Goal: Task Accomplishment & Management: Complete application form

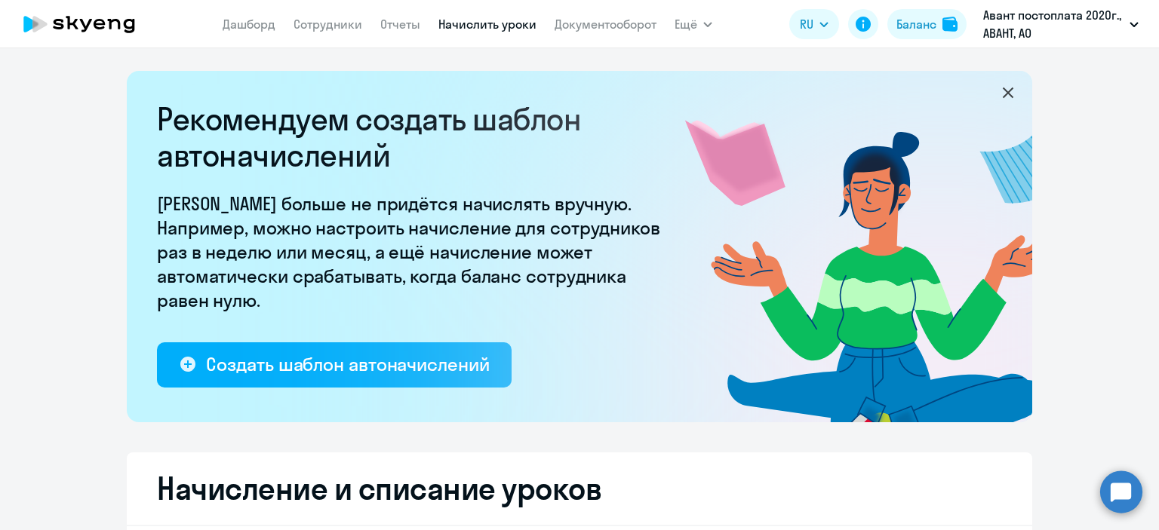
select select "30"
click at [313, 26] on link "Сотрудники" at bounding box center [327, 24] width 69 height 15
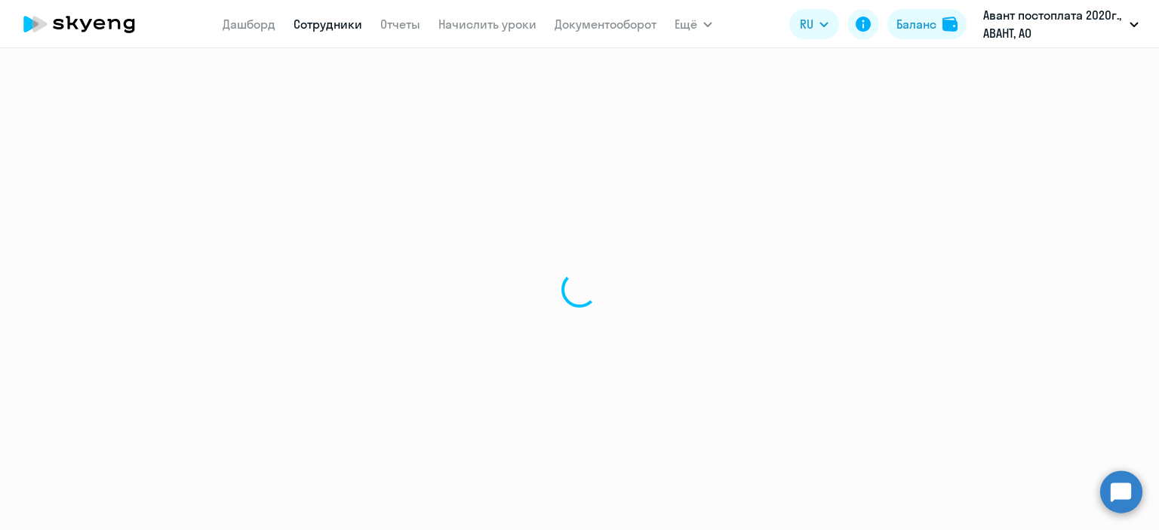
select select "30"
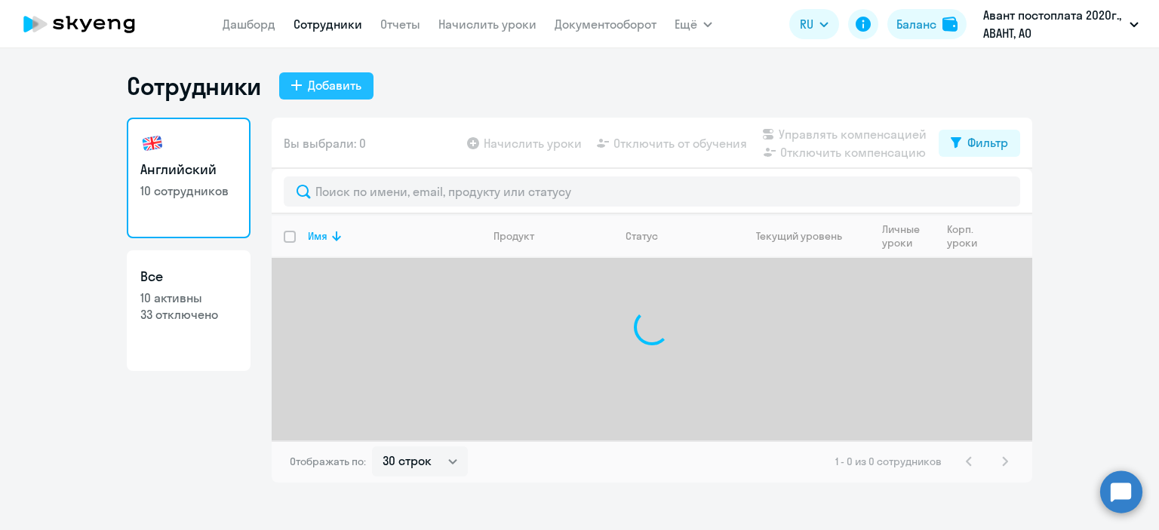
click at [305, 89] on button "Добавить" at bounding box center [326, 85] width 94 height 27
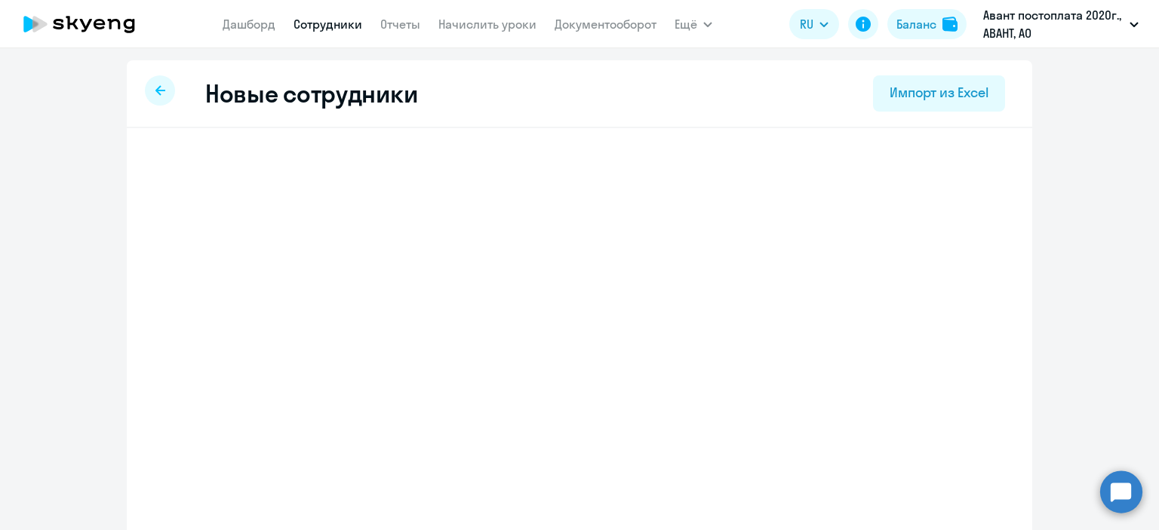
select select "english_adult_not_native_speaker"
select select "3"
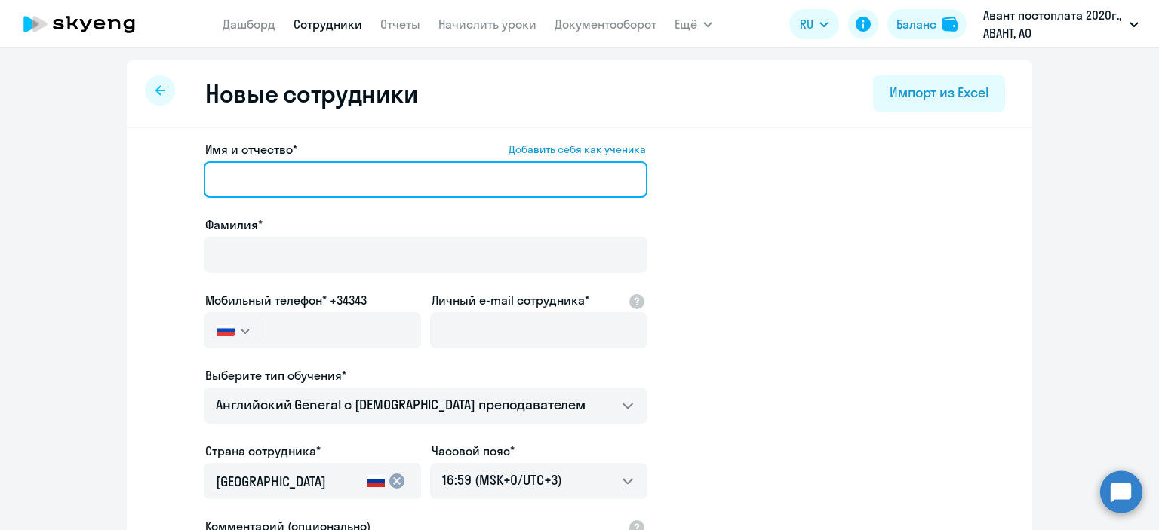
click at [296, 186] on input "Имя и отчество* Добавить себя как ученика" at bounding box center [426, 179] width 444 height 36
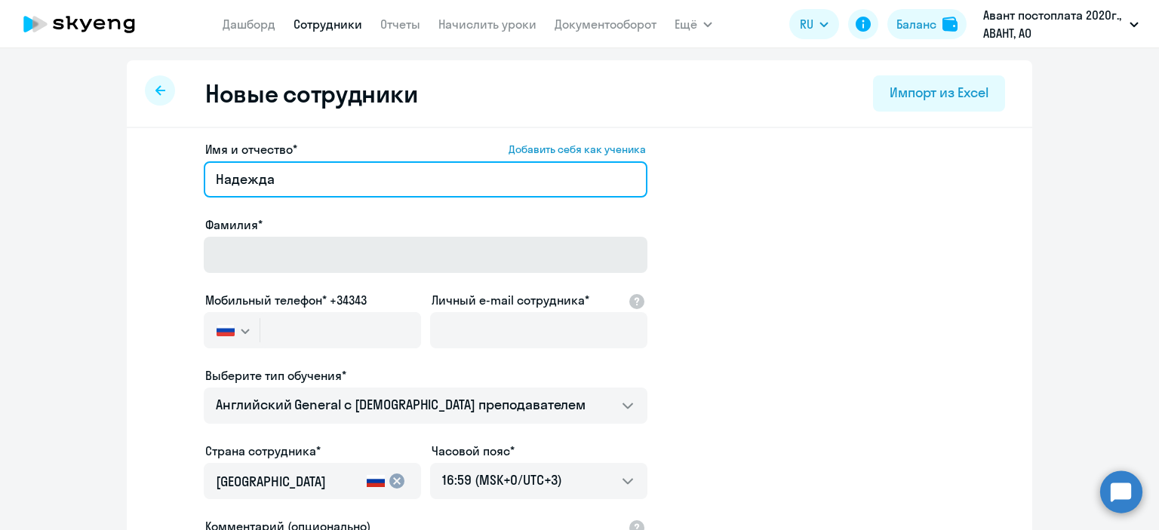
type input "Надежда"
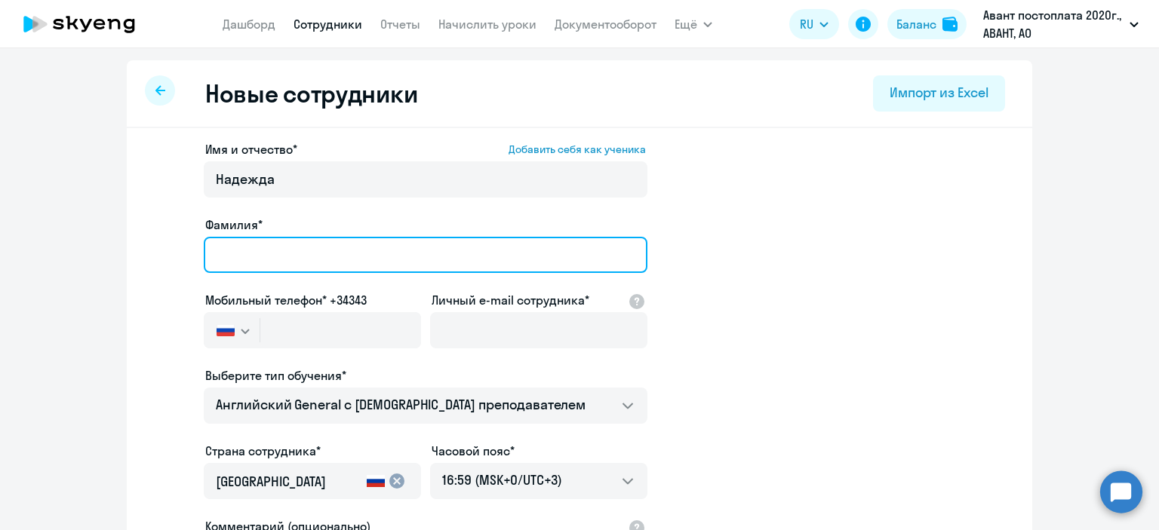
click at [302, 253] on input "Фамилия*" at bounding box center [426, 255] width 444 height 36
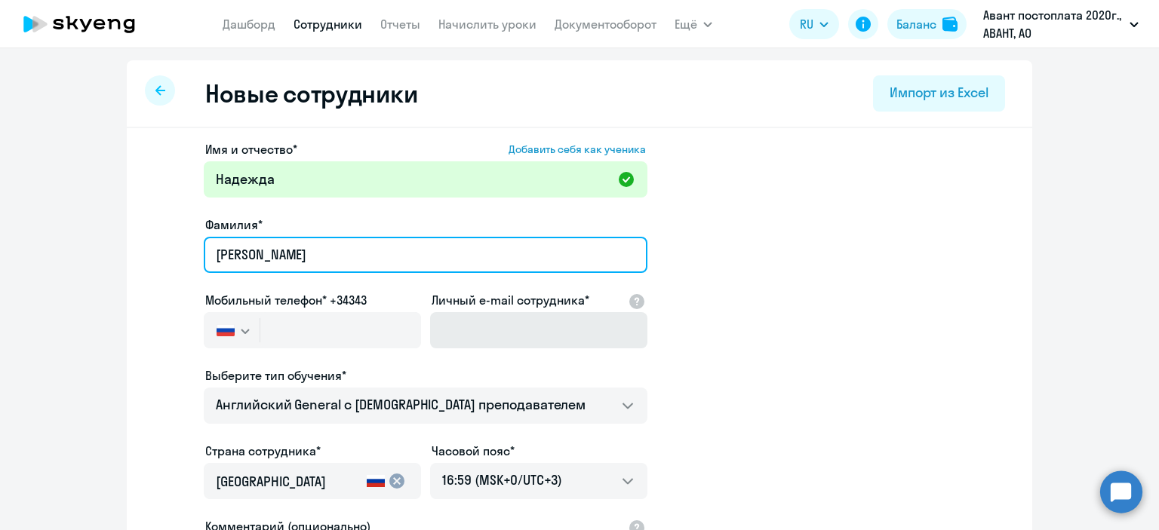
type input "[PERSON_NAME]"
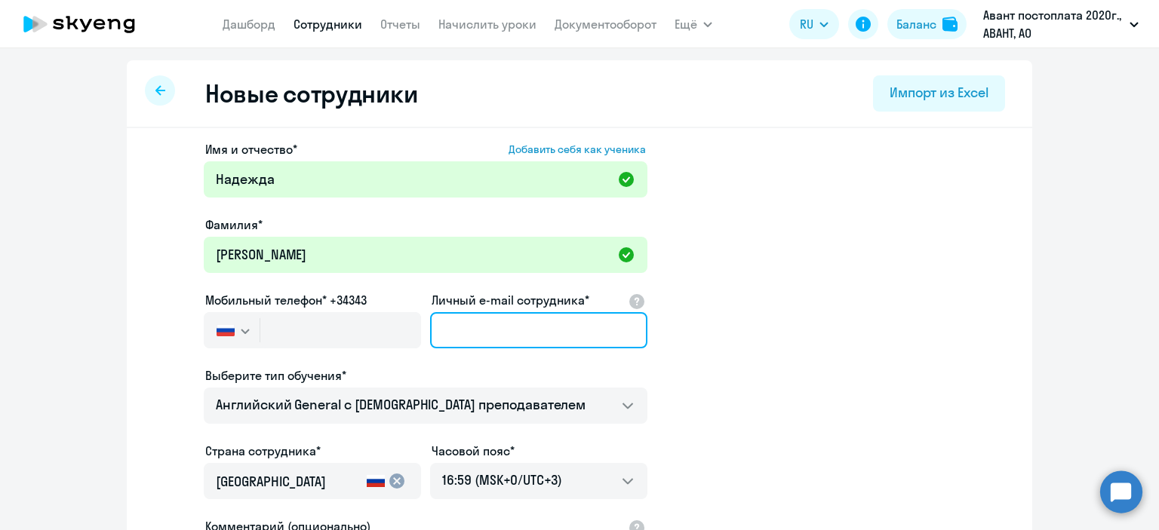
click at [468, 333] on input "Личный e-mail сотрудника*" at bounding box center [538, 330] width 217 height 36
click at [462, 333] on input "Личный e-mail сотрудника*" at bounding box center [538, 330] width 217 height 36
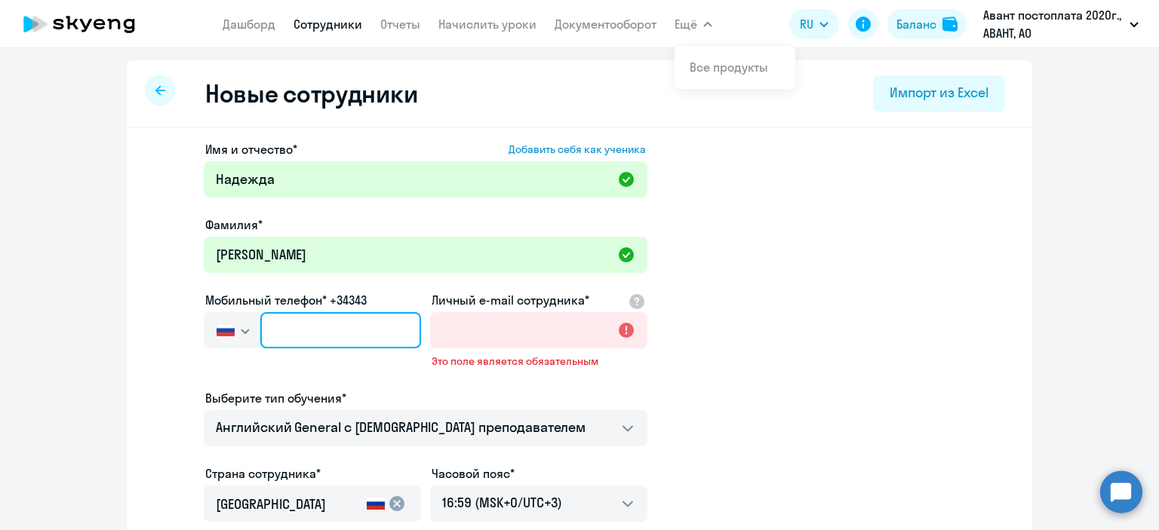
click at [312, 332] on input "text" at bounding box center [340, 330] width 161 height 36
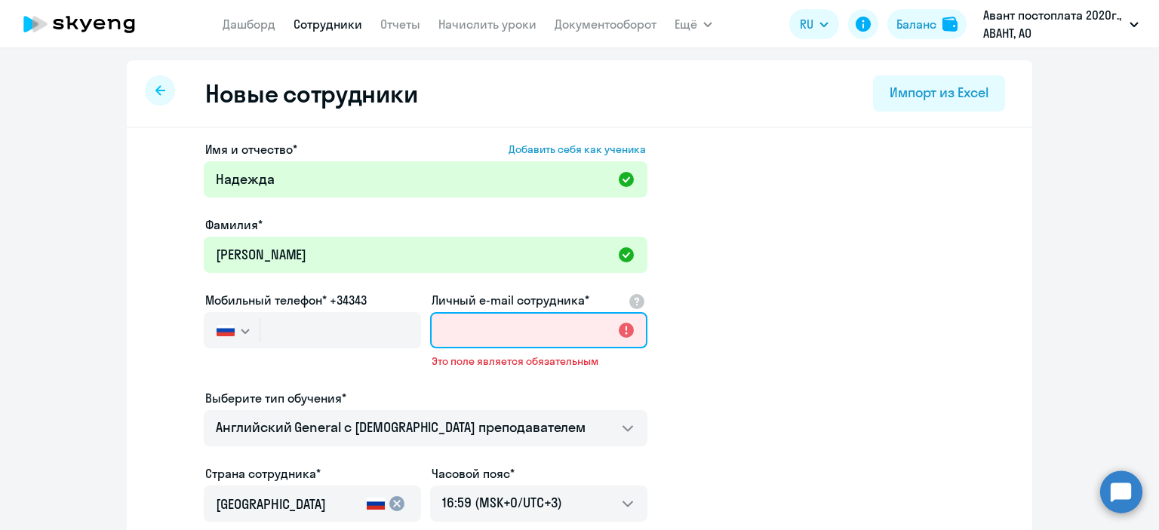
click at [478, 340] on input "Личный e-mail сотрудника*" at bounding box center [538, 330] width 217 height 36
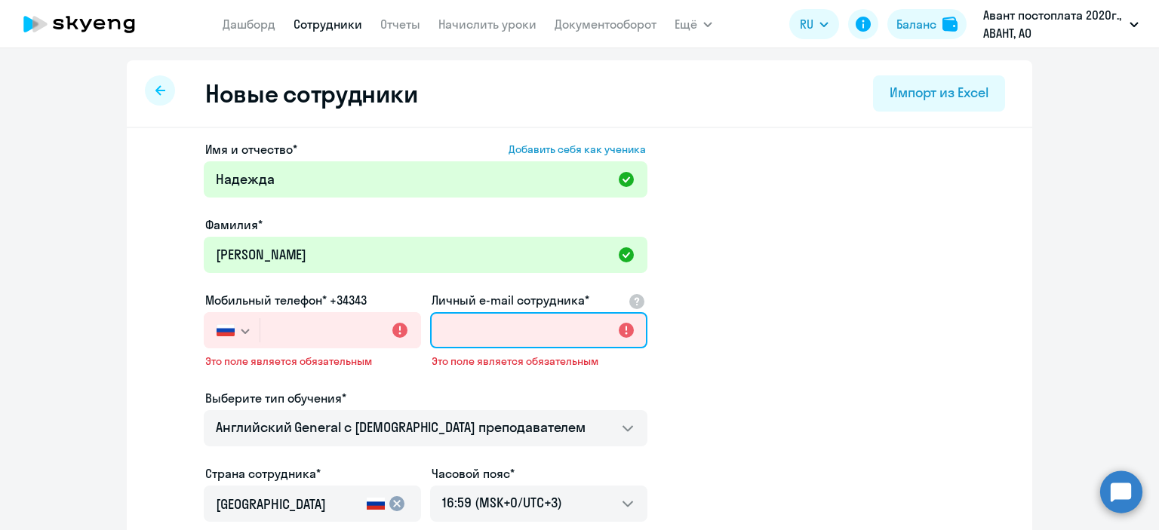
paste input "[EMAIL_ADDRESS][DOMAIN_NAME]"
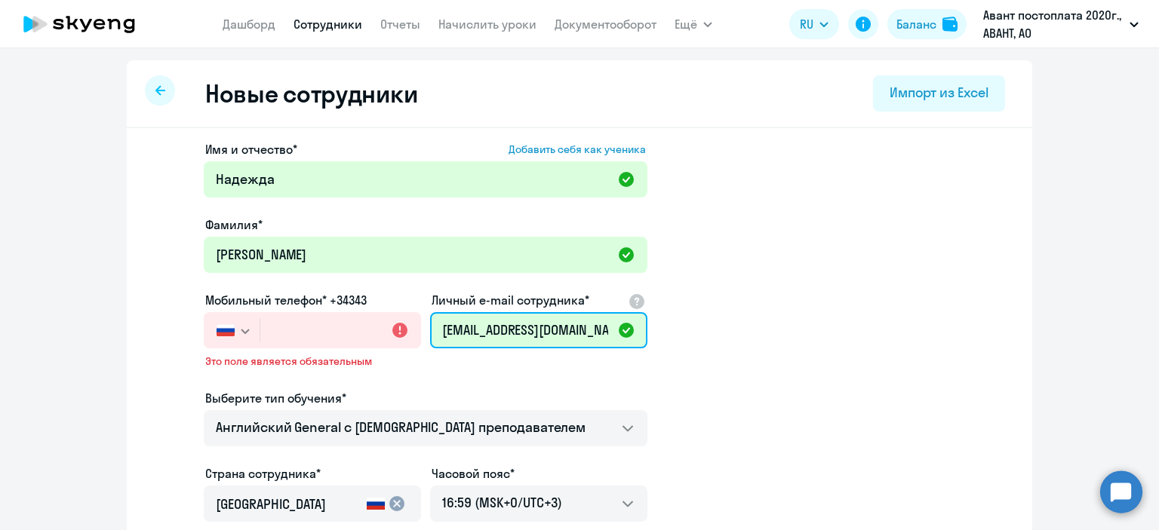
scroll to position [0, 17]
type input "[EMAIL_ADDRESS][DOMAIN_NAME]"
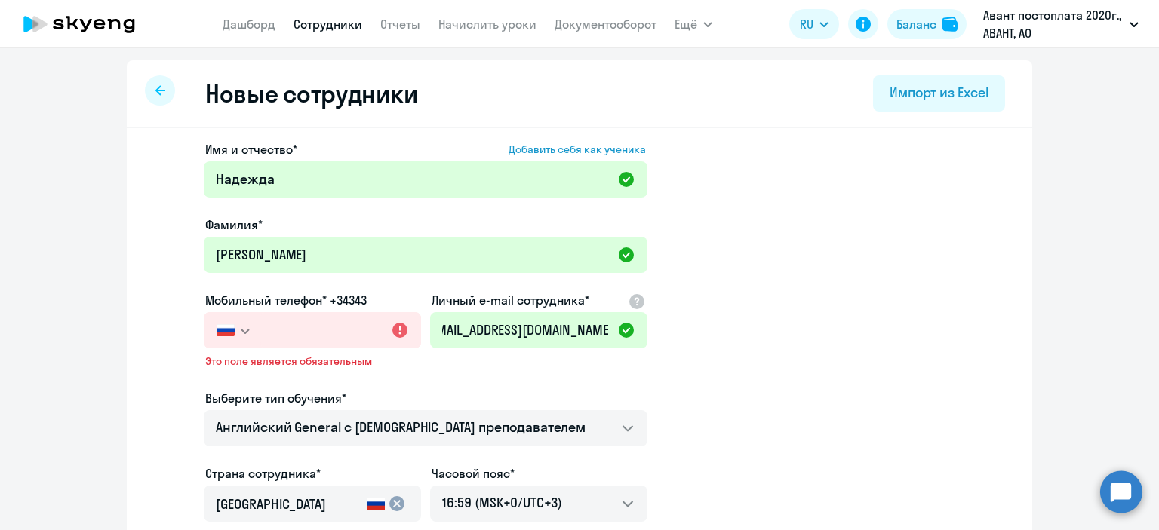
scroll to position [0, 0]
click at [296, 330] on input "text" at bounding box center [340, 330] width 161 height 36
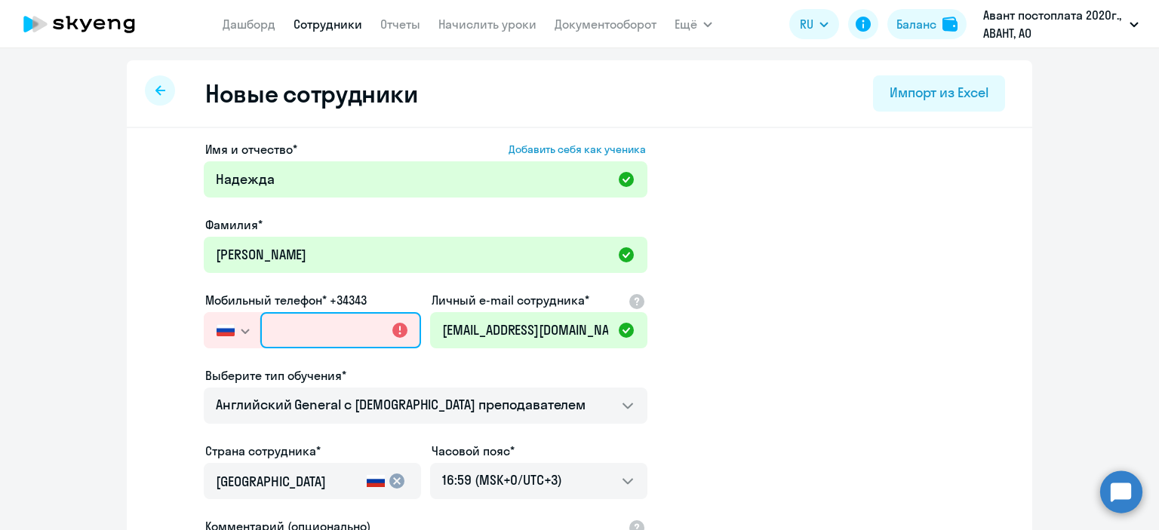
paste input "+7 921 757-66-53"
type input "+7 921 757-66-53"
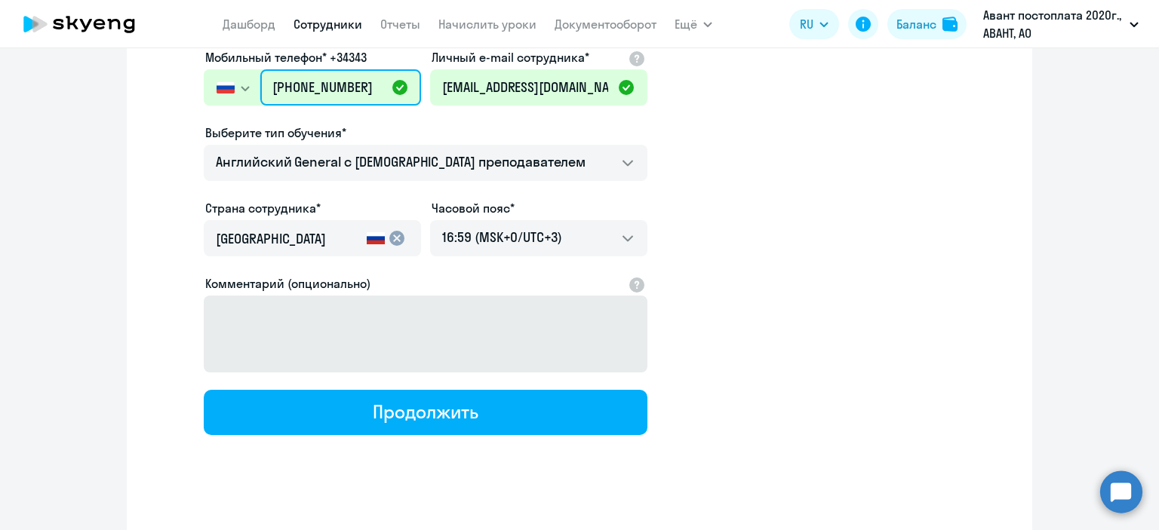
scroll to position [259, 0]
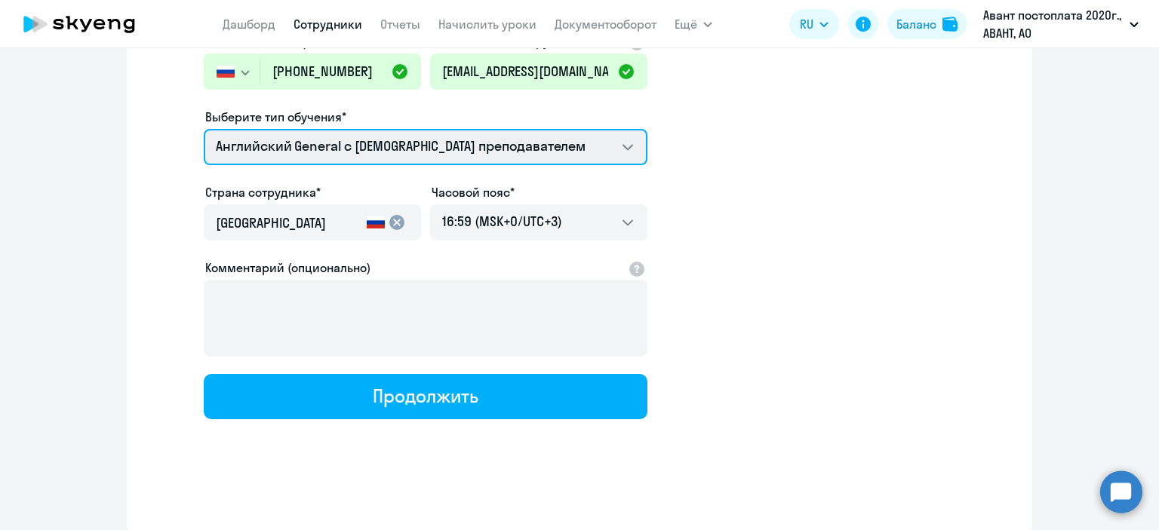
click at [616, 145] on select "Премиум английский с русскоговорящим преподавателем Английский General с русско…" at bounding box center [426, 147] width 444 height 36
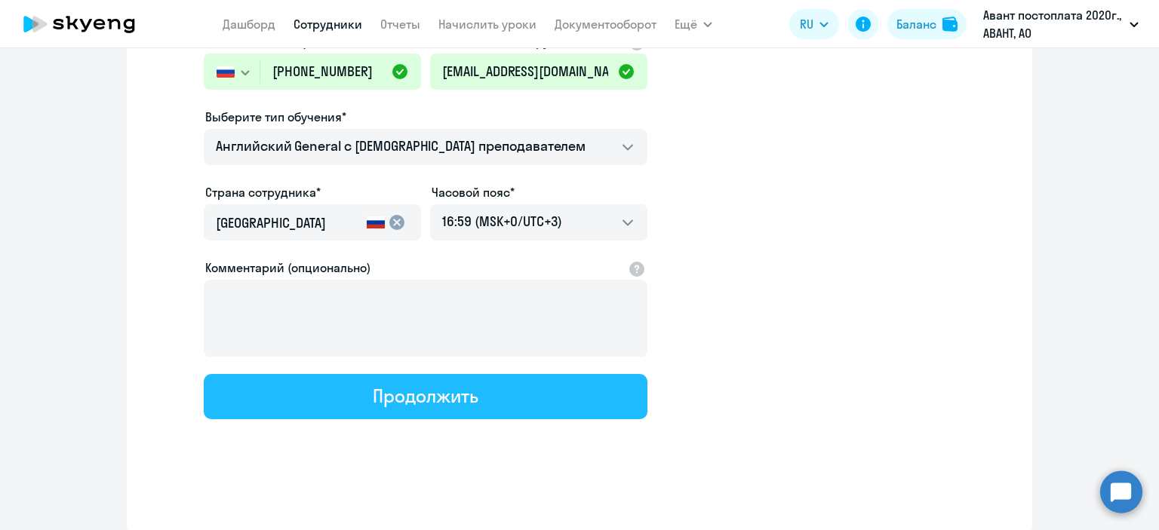
click at [436, 408] on button "Продолжить" at bounding box center [426, 396] width 444 height 45
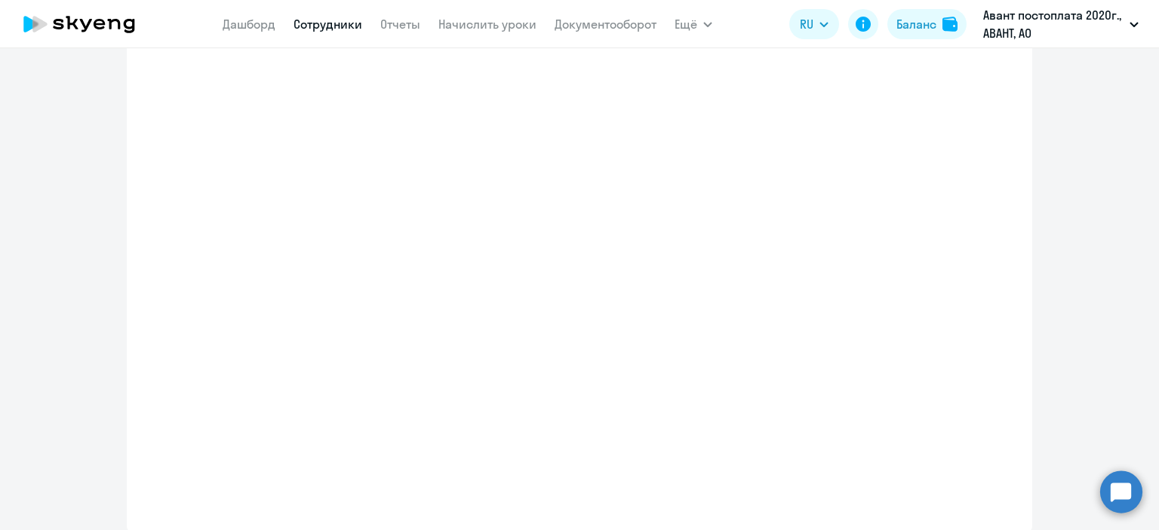
select select "english_adult_not_native_speaker"
select select "3"
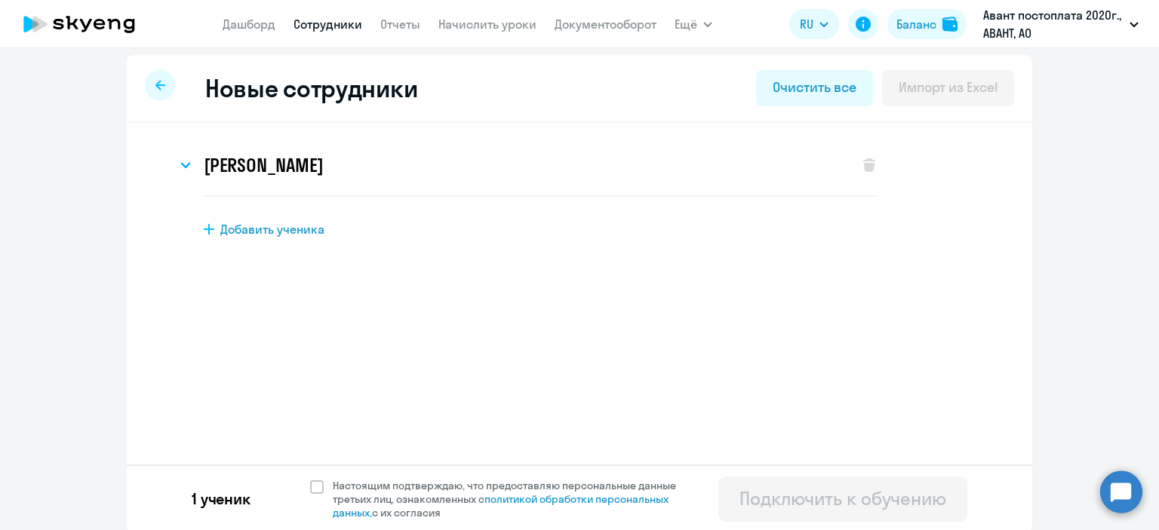
scroll to position [7, 0]
click at [302, 487] on div "1 ученик Настоящим подтверждаю, что предоставляю персональные данные третьих ли…" at bounding box center [579, 497] width 905 height 68
click at [315, 486] on span at bounding box center [317, 486] width 14 height 14
click at [310, 478] on input "Настоящим подтверждаю, что предоставляю персональные данные третьих лиц, ознако…" at bounding box center [309, 477] width 1 height 1
checkbox input "true"
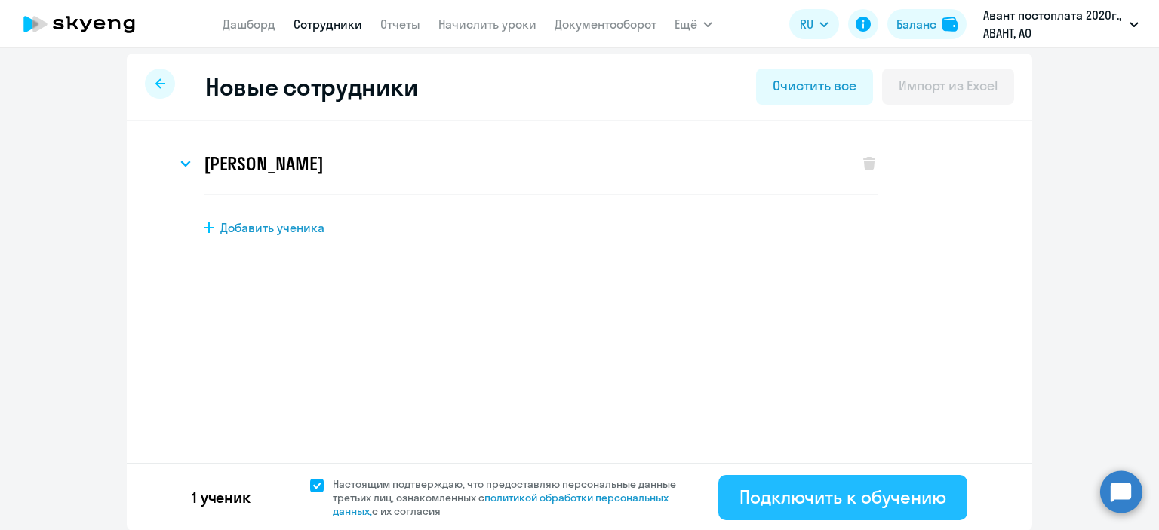
click at [804, 497] on div "Подключить к обучению" at bounding box center [842, 497] width 207 height 24
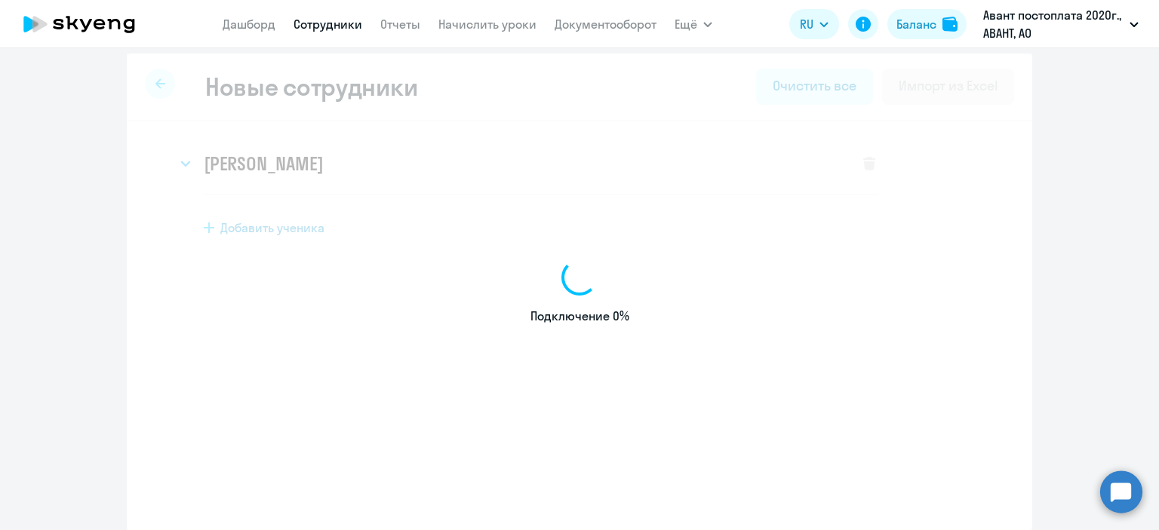
select select "english_adult_not_native_speaker"
select select "3"
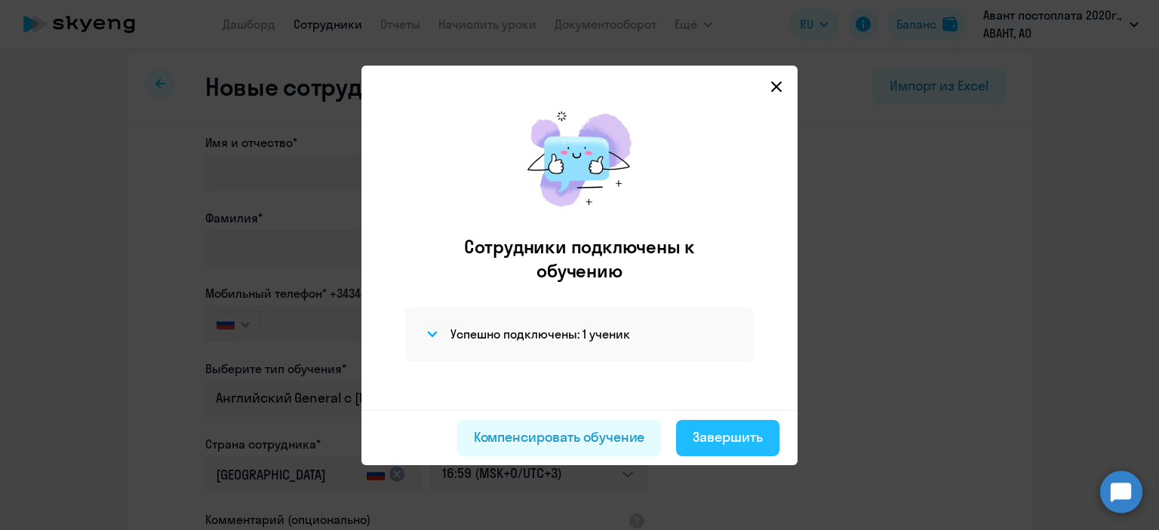
click at [730, 443] on div "Завершить" at bounding box center [727, 438] width 70 height 20
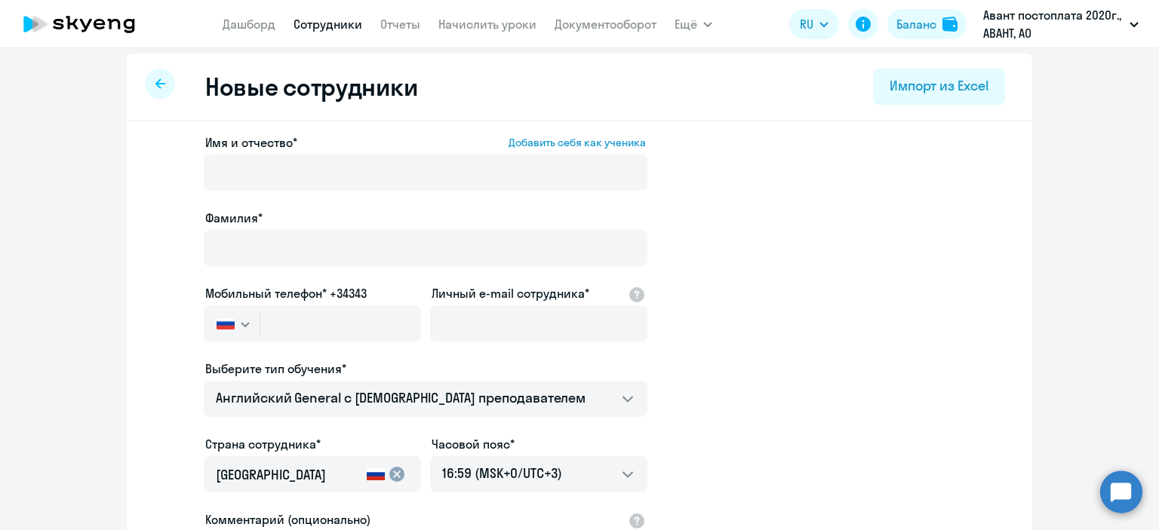
select select "30"
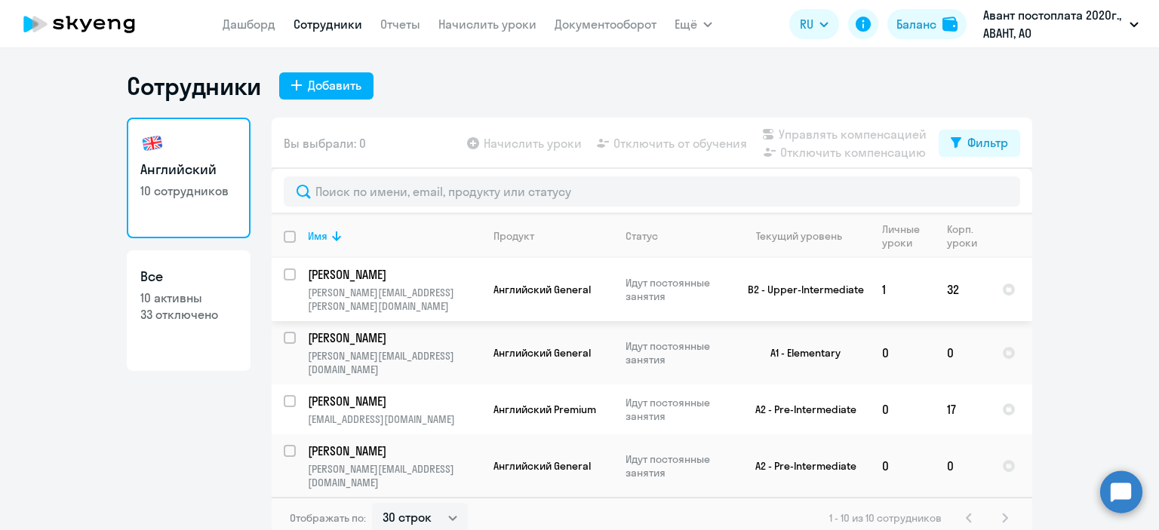
select select "30"
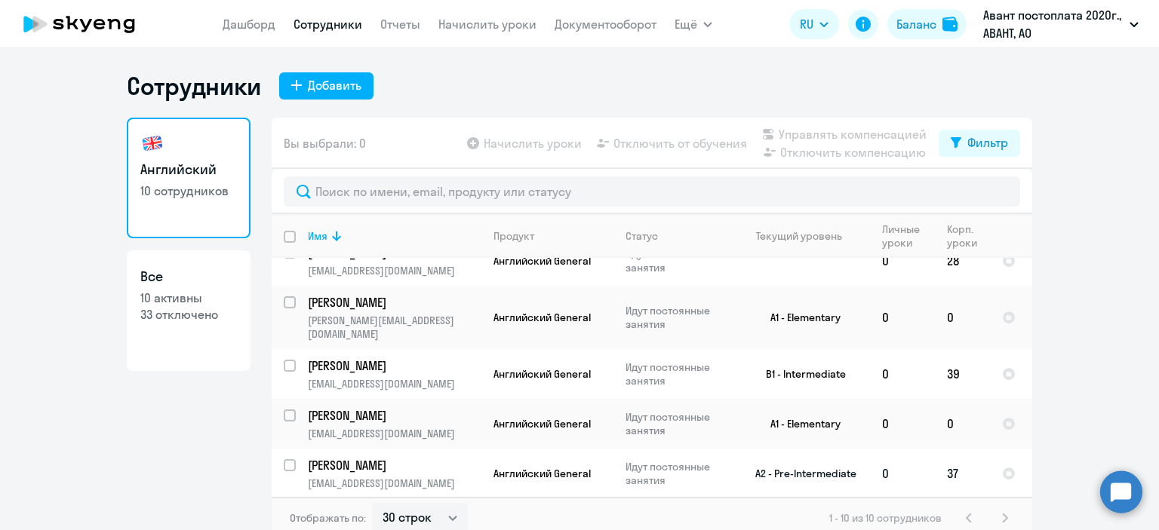
scroll to position [9, 0]
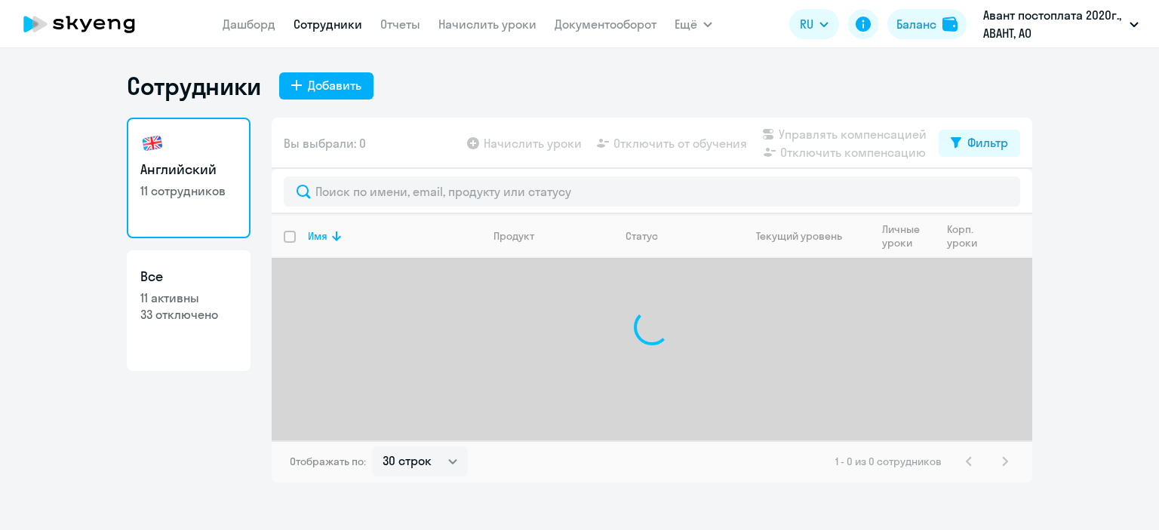
select select "30"
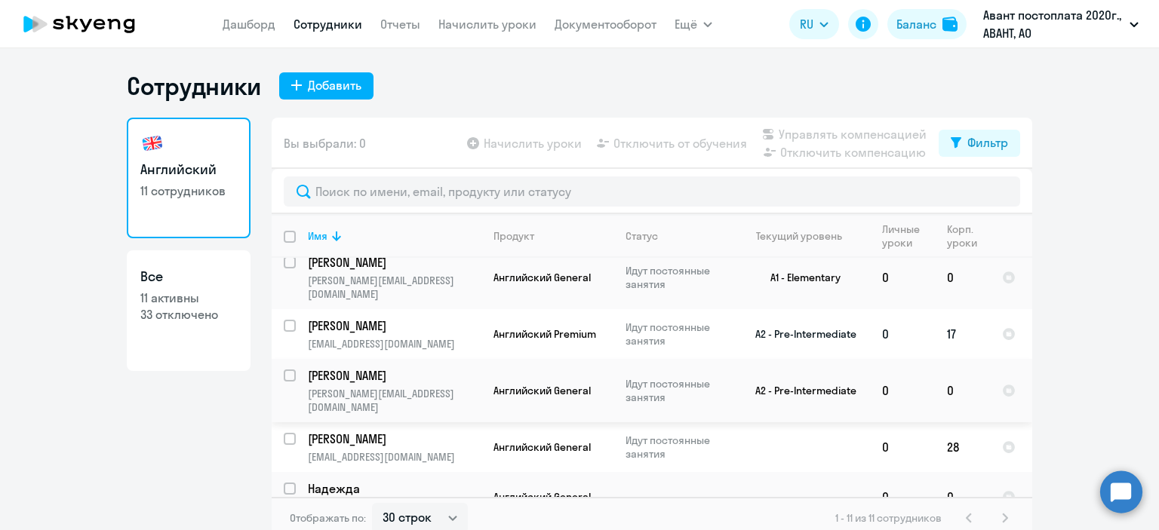
scroll to position [151, 0]
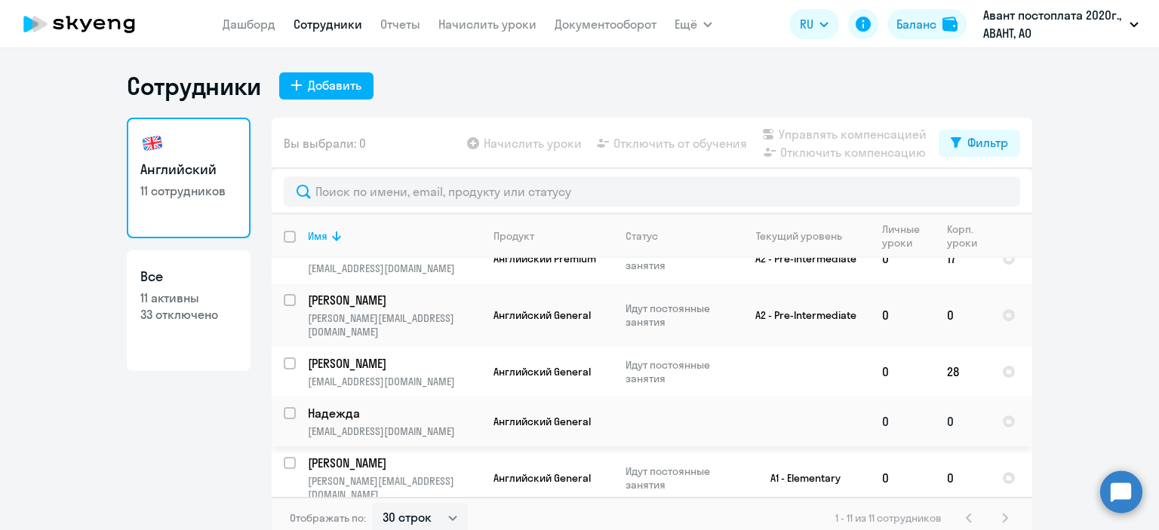
click at [358, 405] on p "Надежда" at bounding box center [393, 413] width 170 height 17
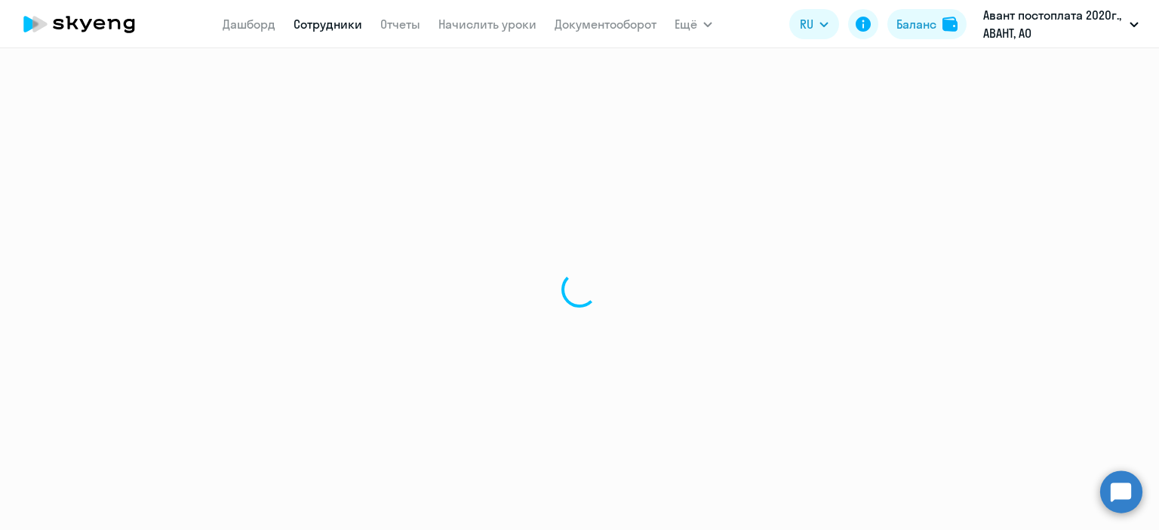
select select "english"
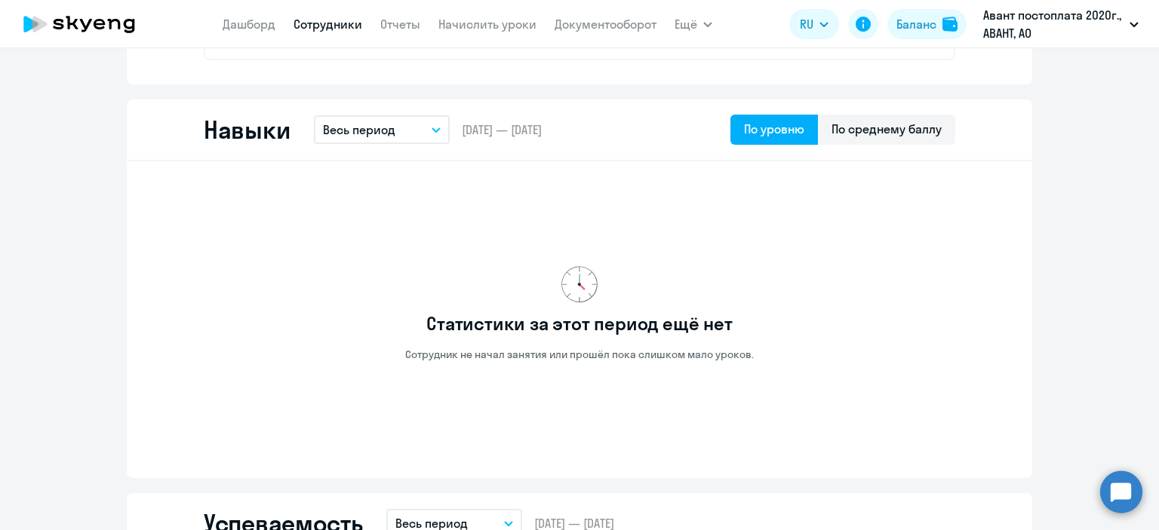
scroll to position [302, 0]
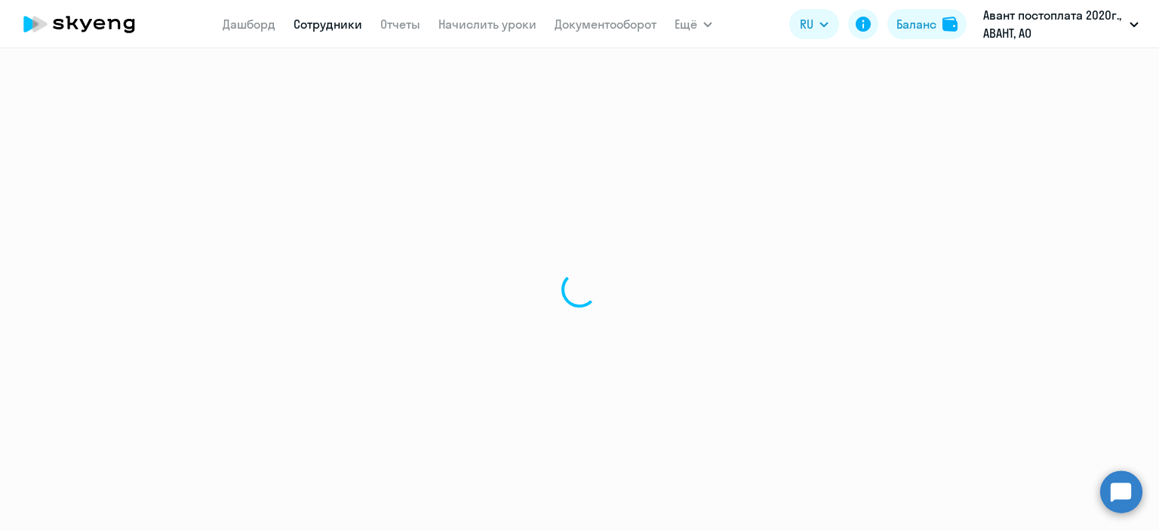
select select "30"
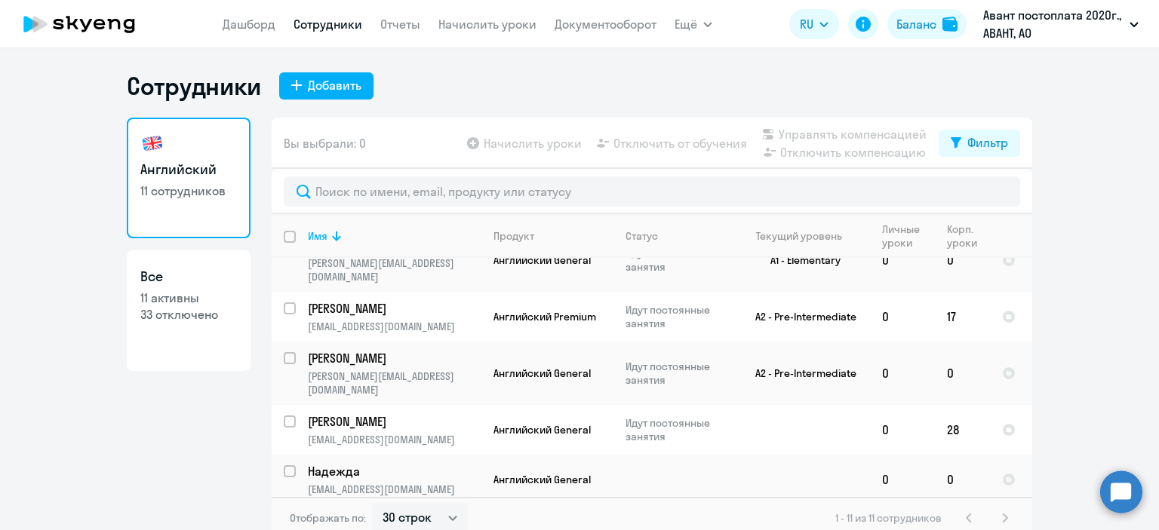
scroll to position [226, 0]
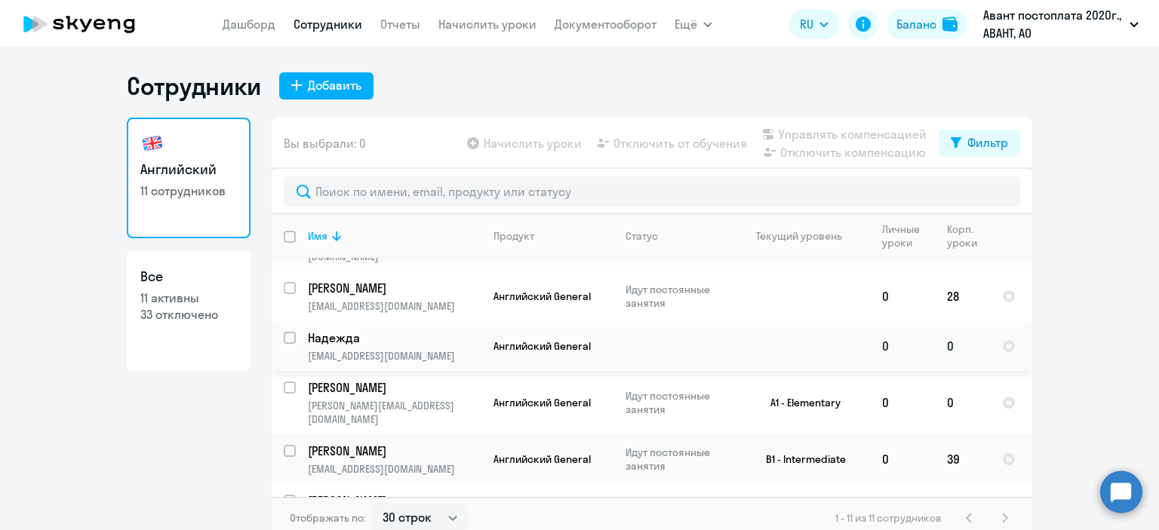
click at [944, 321] on td "0" at bounding box center [962, 346] width 55 height 50
select select "english"
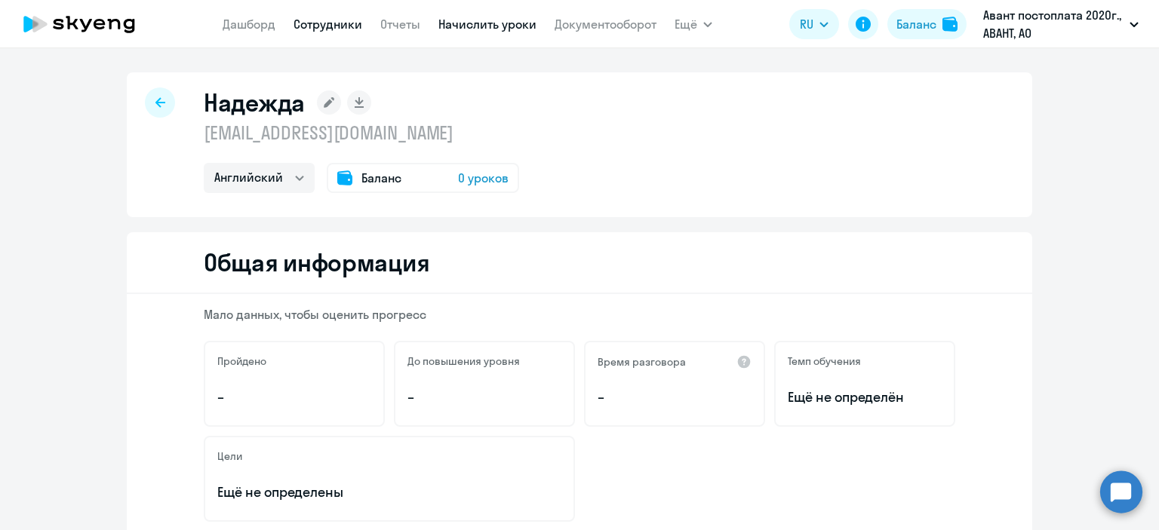
click at [467, 28] on link "Начислить уроки" at bounding box center [487, 24] width 98 height 15
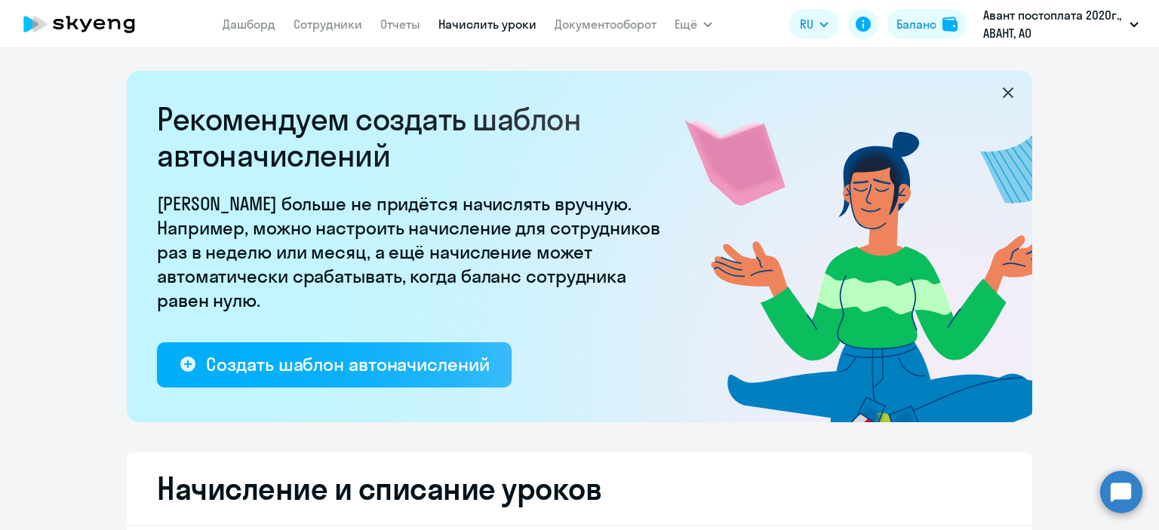
select select "10"
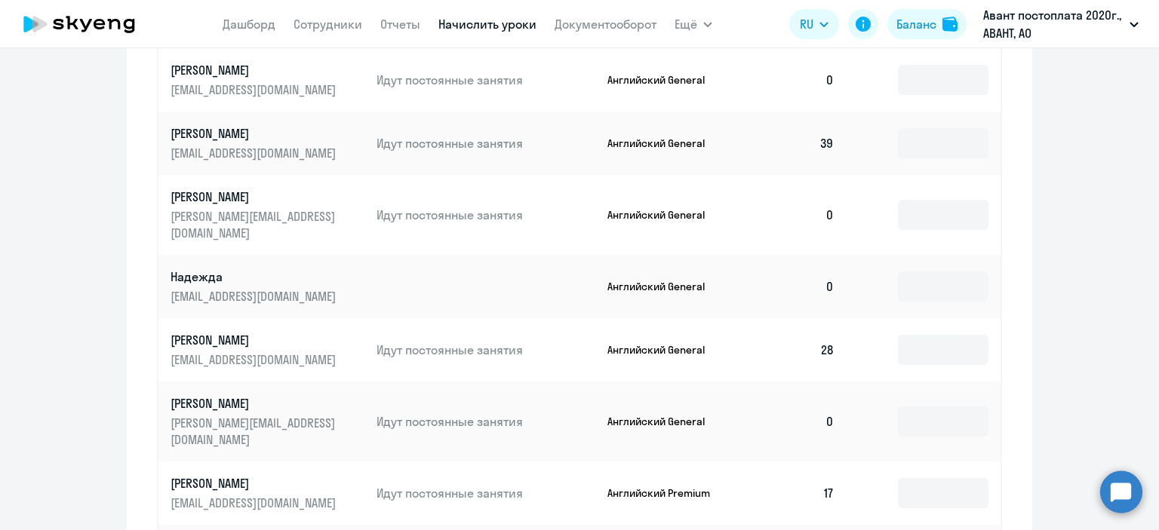
scroll to position [905, 0]
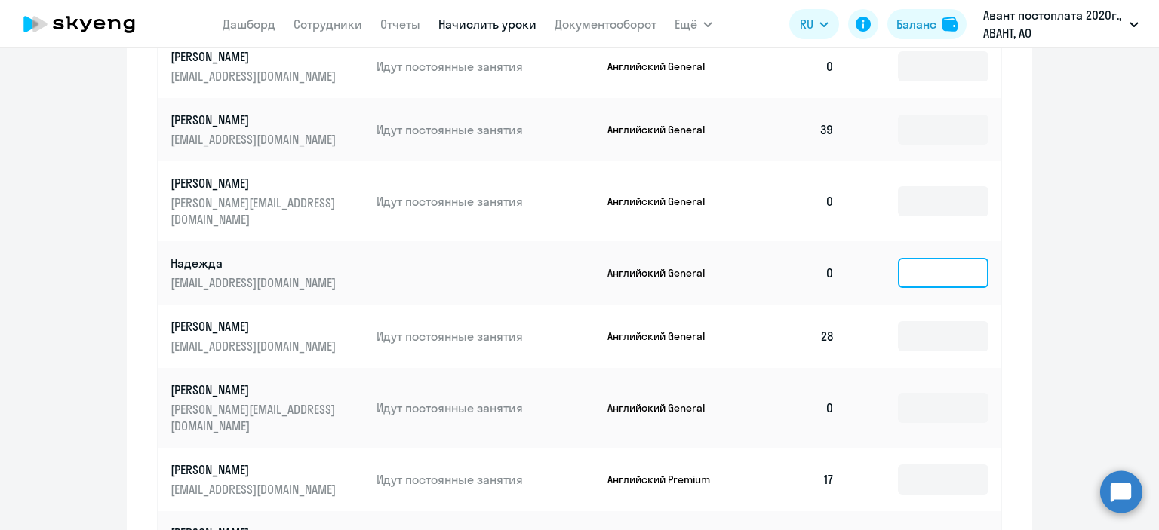
click at [937, 258] on input at bounding box center [943, 273] width 91 height 30
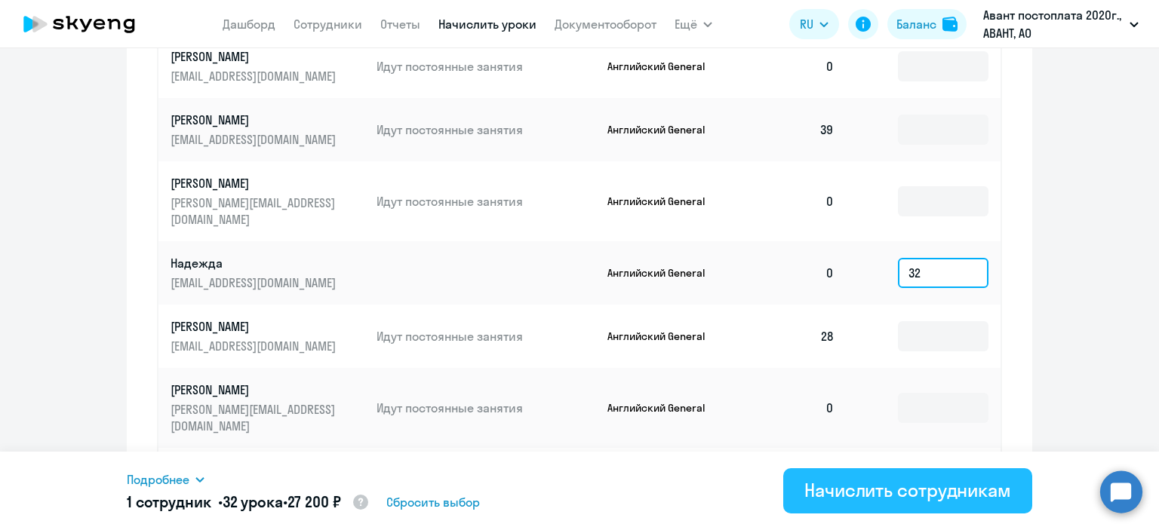
type input "32"
click at [881, 493] on div "Начислить сотрудникам" at bounding box center [907, 490] width 207 height 24
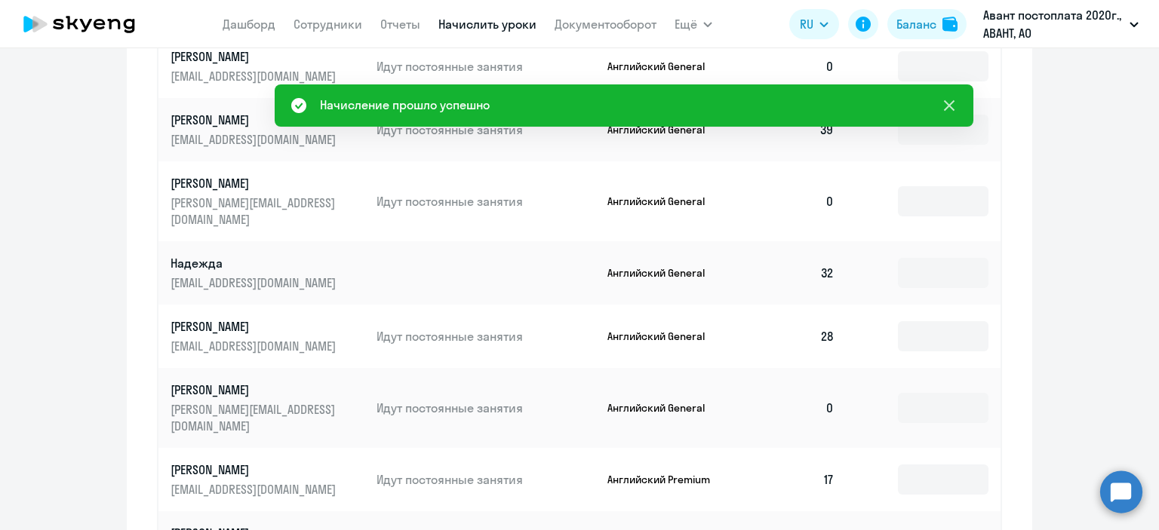
click at [953, 102] on icon at bounding box center [949, 106] width 18 height 18
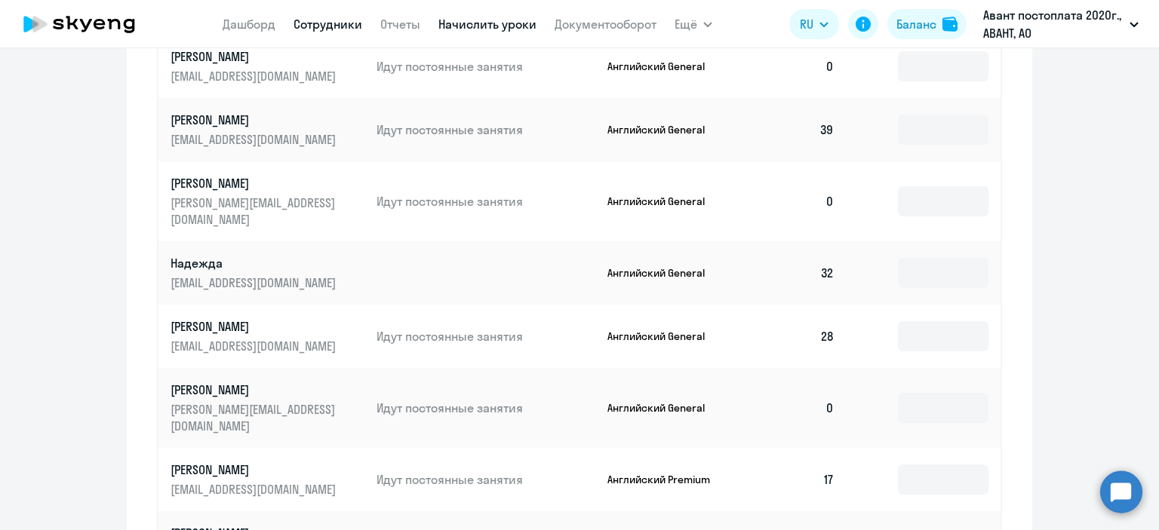
click at [333, 29] on link "Сотрудники" at bounding box center [327, 24] width 69 height 15
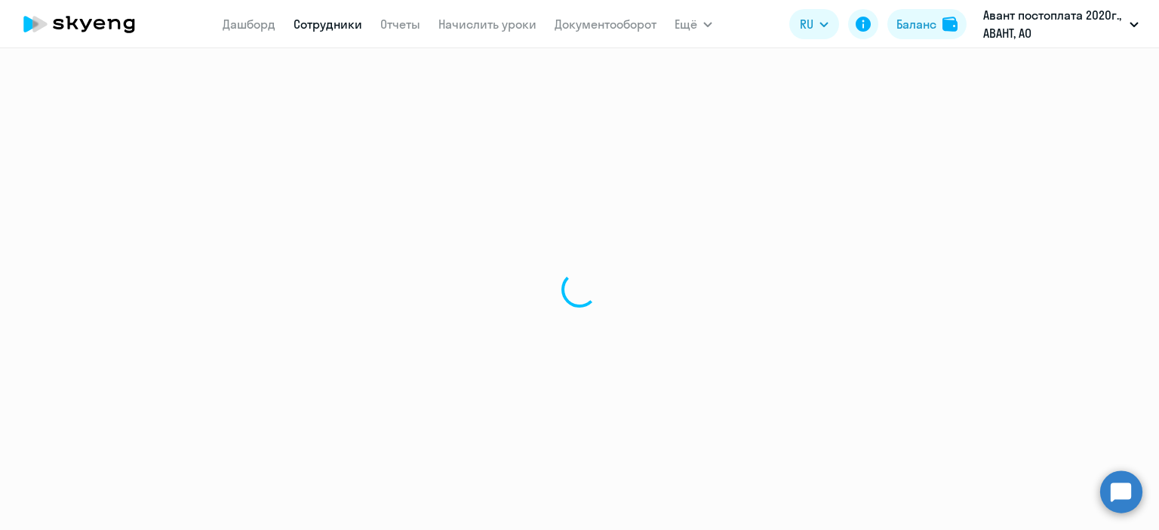
select select "30"
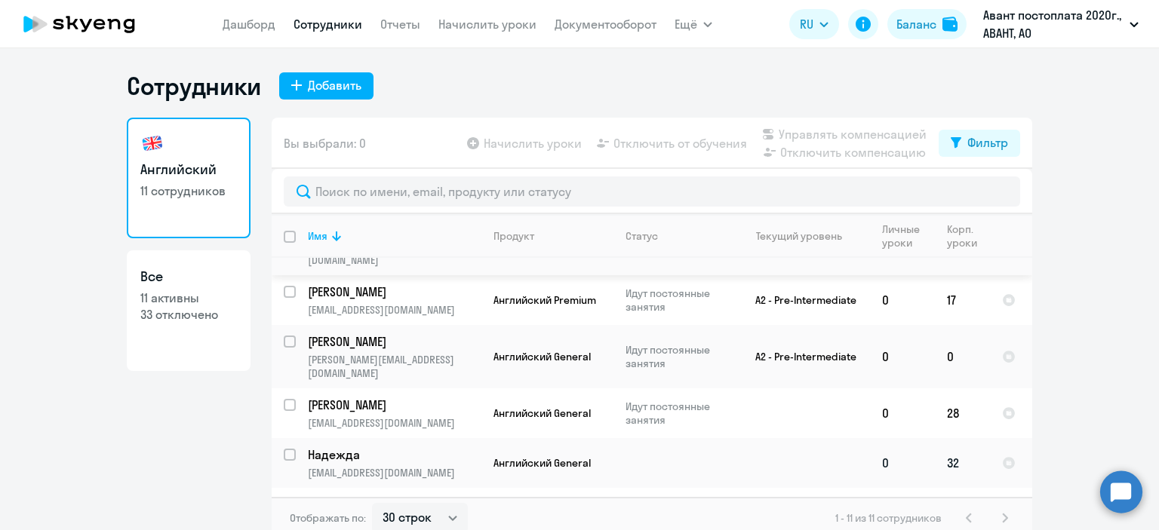
scroll to position [151, 0]
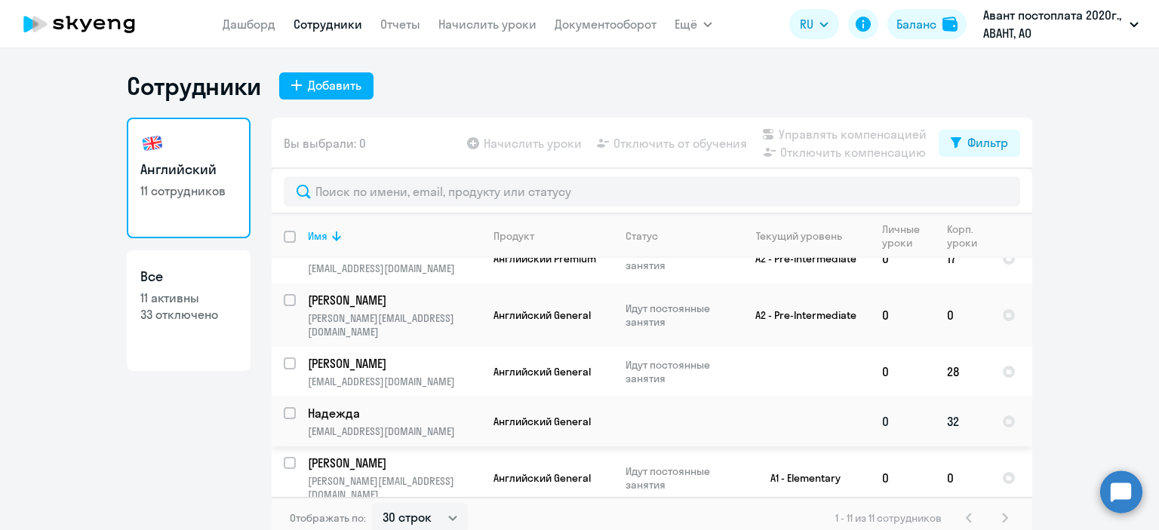
click at [286, 407] on input "select row 40826029" at bounding box center [299, 422] width 30 height 30
checkbox input "true"
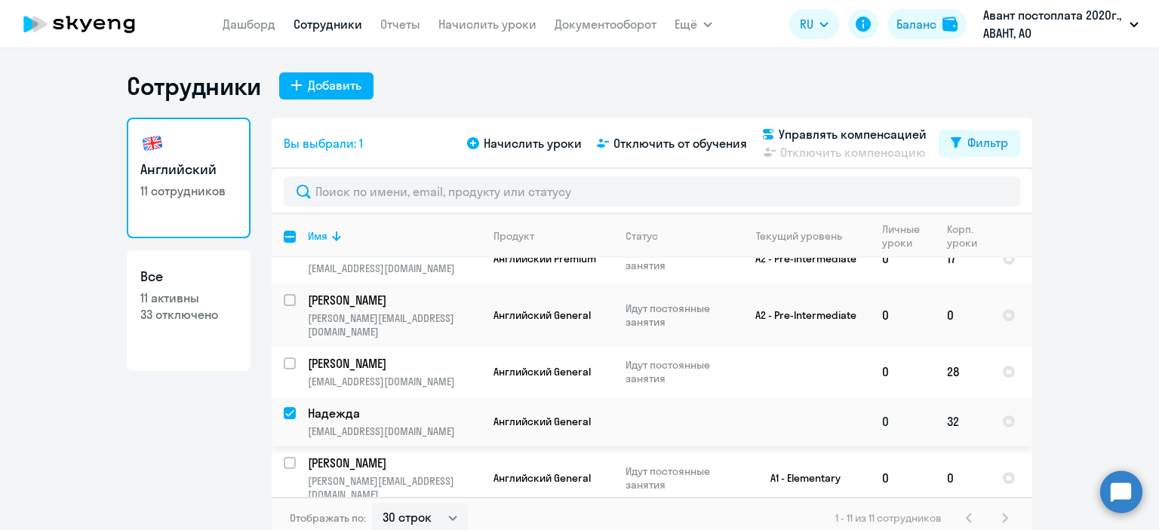
drag, startPoint x: 388, startPoint y: 376, endPoint x: 367, endPoint y: 377, distance: 21.1
click at [367, 405] on p "Надежда" at bounding box center [393, 413] width 170 height 17
select select "english"
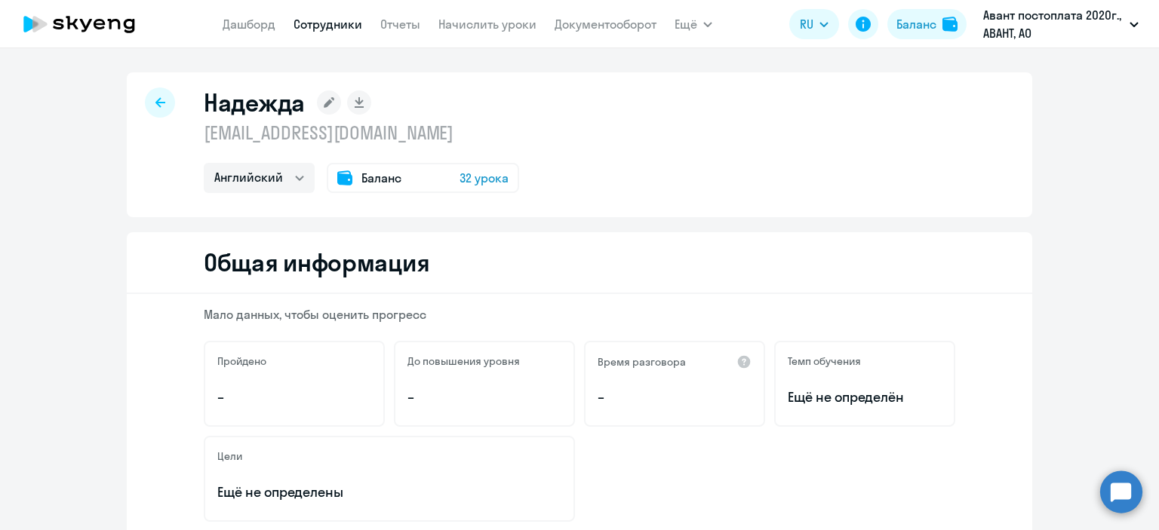
click at [317, 106] on rect at bounding box center [329, 103] width 24 height 24
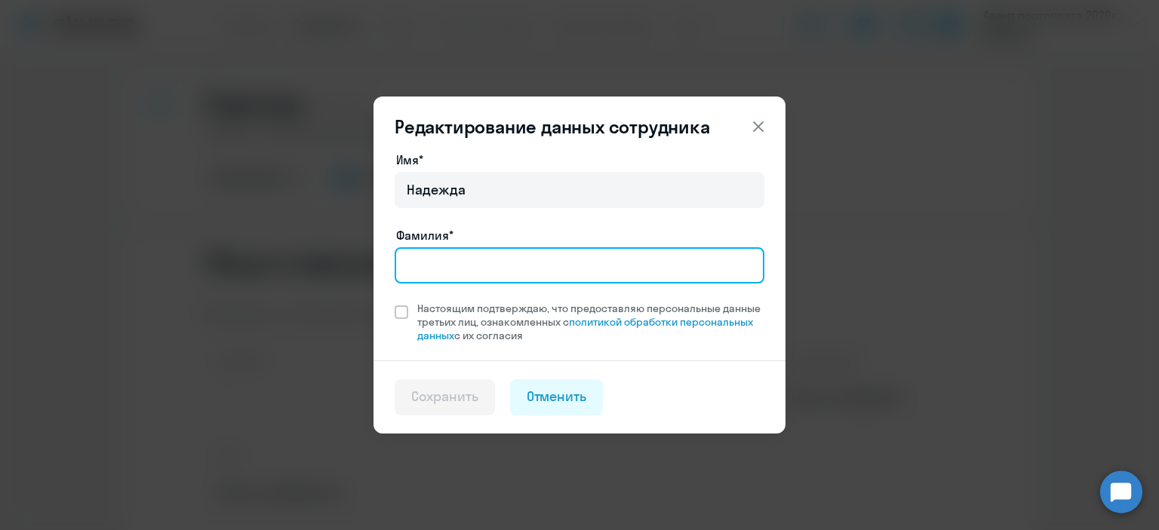
click at [468, 264] on input "Фамилия*" at bounding box center [580, 265] width 370 height 36
type input "[PERSON_NAME]"
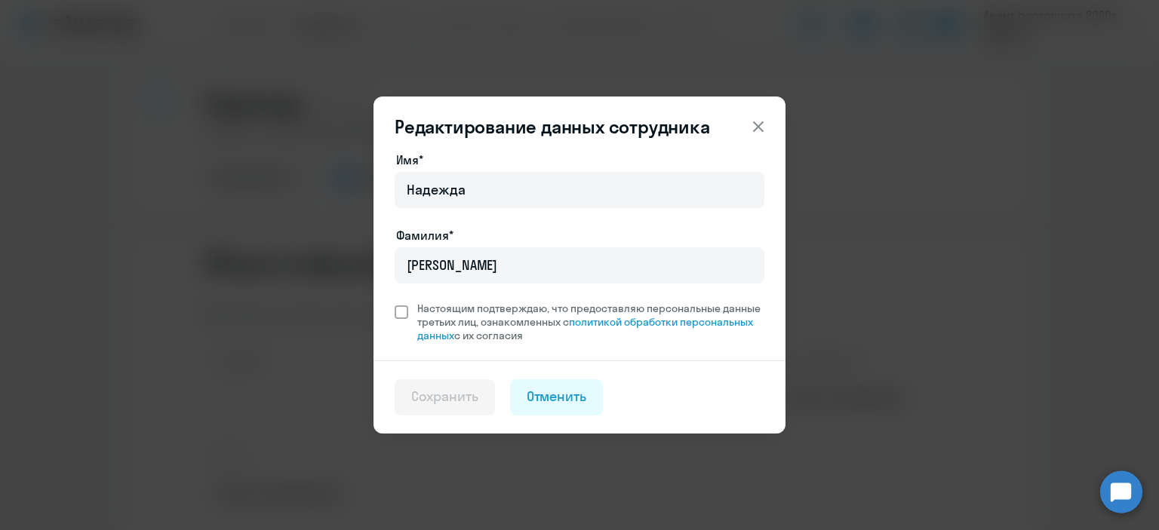
drag, startPoint x: 400, startPoint y: 310, endPoint x: 410, endPoint y: 319, distance: 13.9
click at [400, 311] on span at bounding box center [402, 313] width 14 height 14
click at [395, 302] on input "Настоящим подтверждаю, что предоставляю персональные данные третьих лиц, ознако…" at bounding box center [394, 301] width 1 height 1
checkbox input "true"
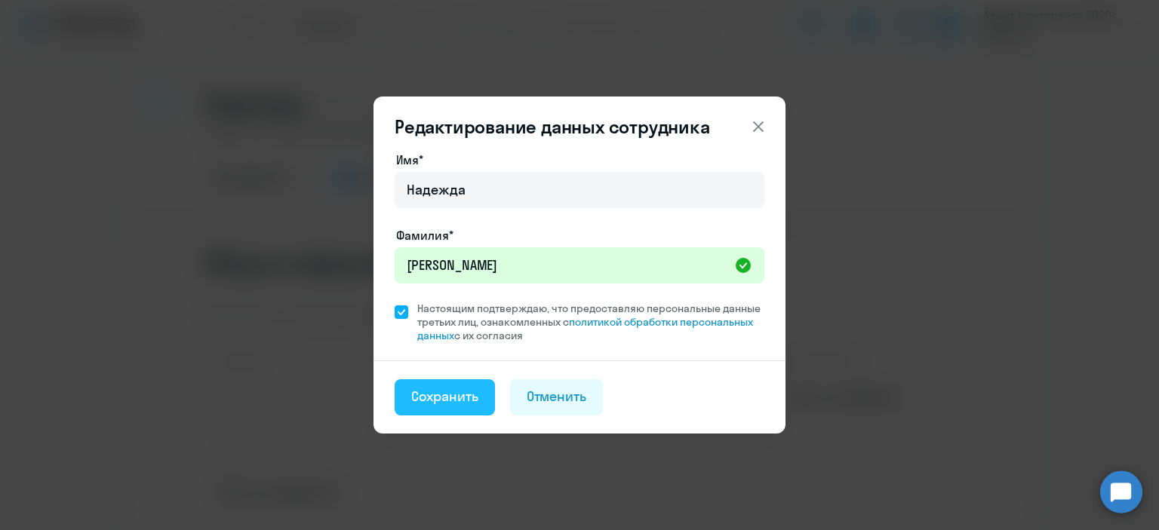
click at [447, 404] on div "Сохранить" at bounding box center [444, 397] width 67 height 20
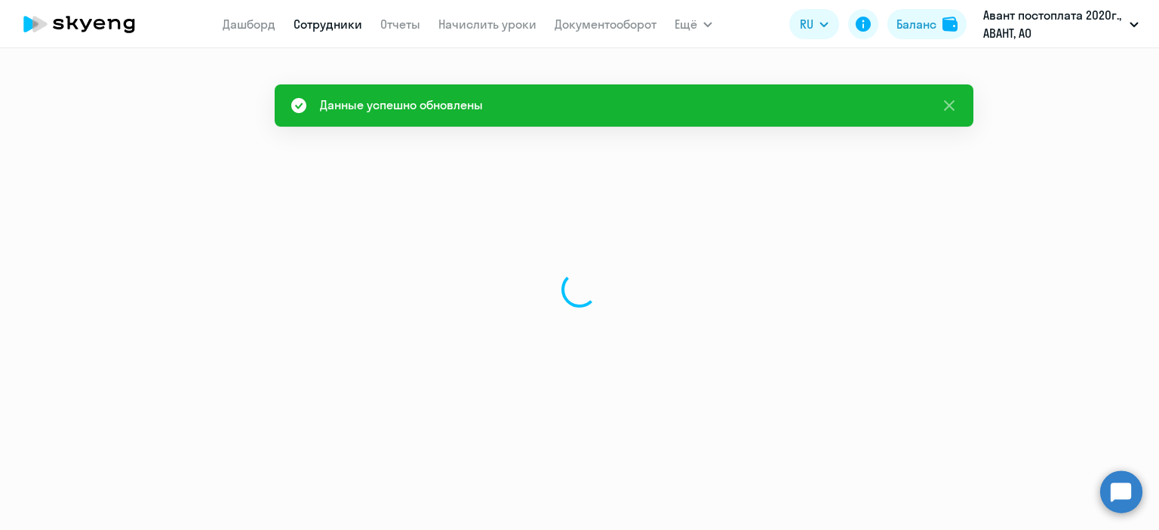
select select "english"
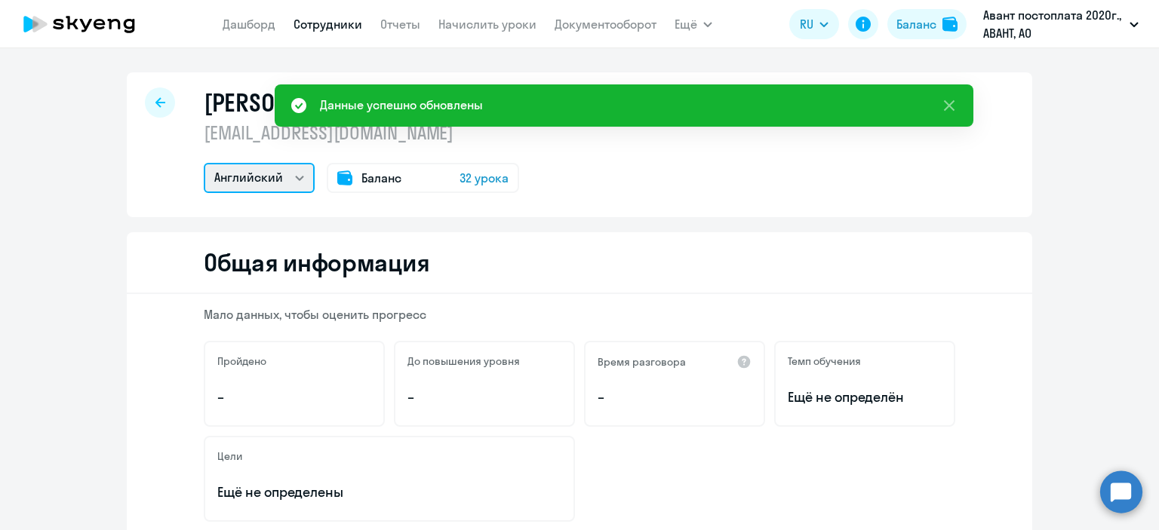
click at [287, 184] on select "Английский" at bounding box center [259, 178] width 111 height 30
click at [288, 185] on select "Английский" at bounding box center [259, 178] width 111 height 30
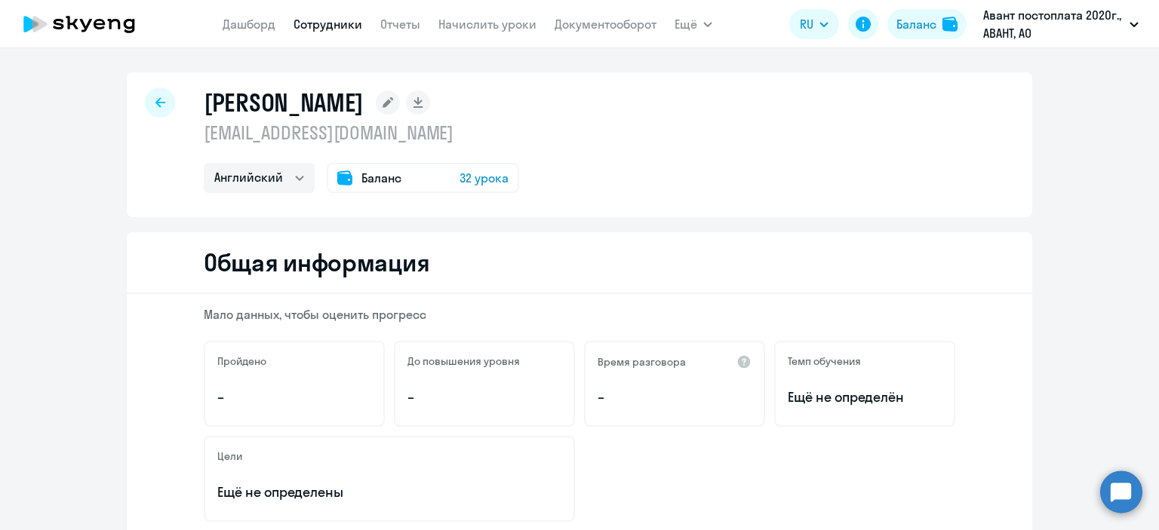
click at [155, 107] on icon at bounding box center [160, 102] width 10 height 11
select select "30"
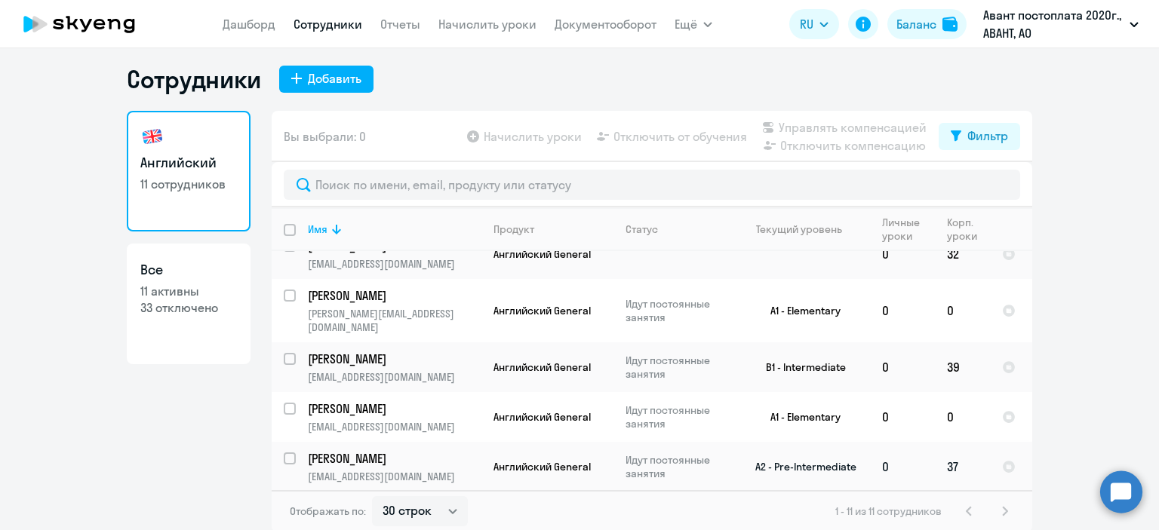
scroll to position [9, 0]
